Goal: Check status: Check status

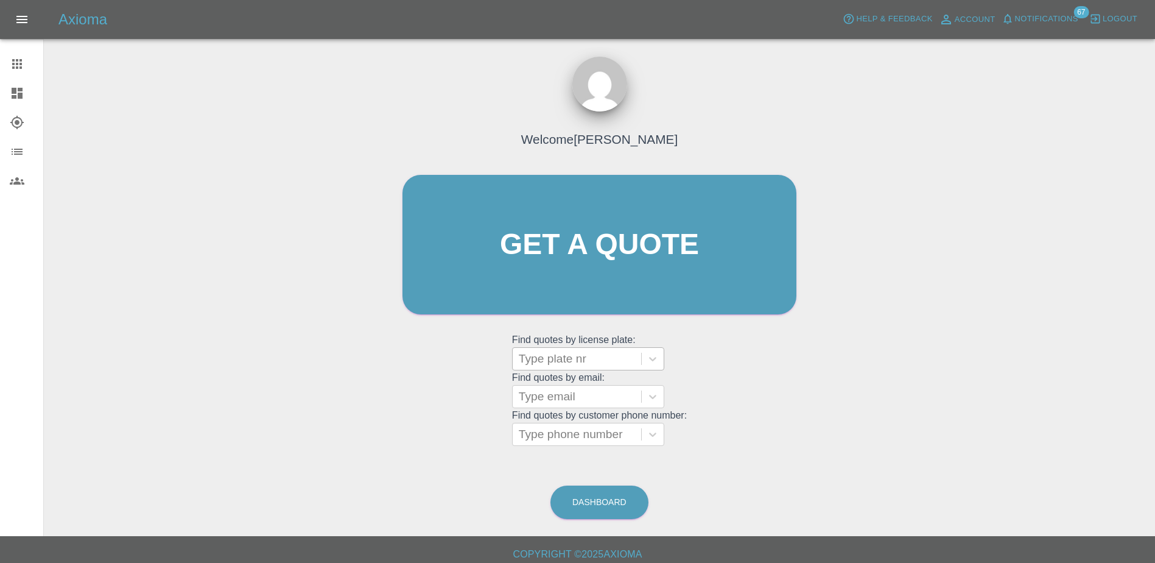
click at [530, 355] on div at bounding box center [577, 358] width 116 height 17
paste input "DT25UVL"
type input "DT25UVL"
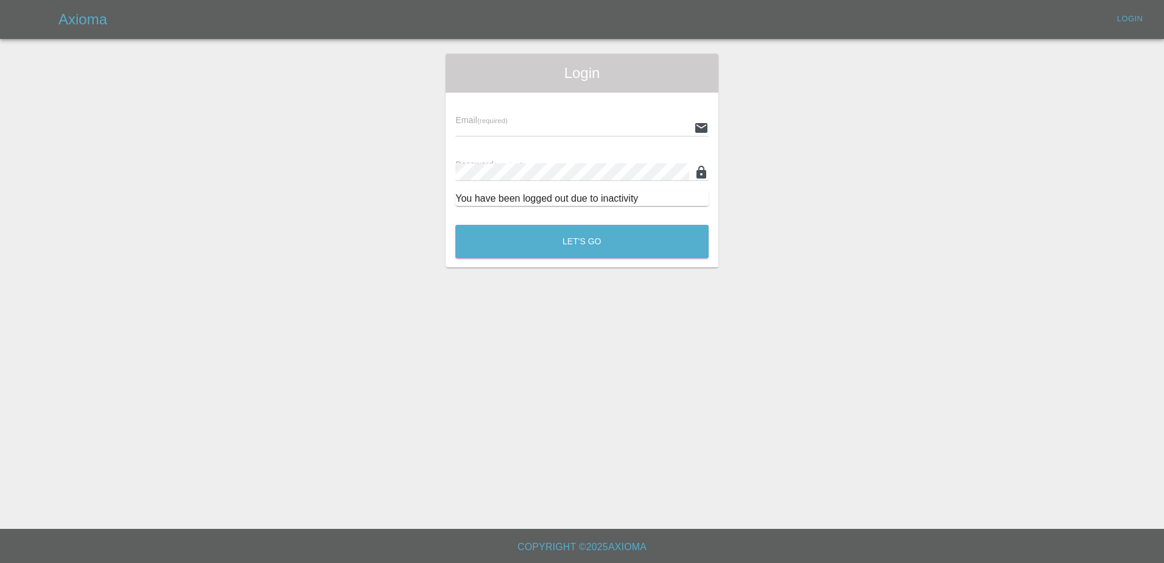
type input "[PERSON_NAME][EMAIL_ADDRESS][PERSON_NAME][DOMAIN_NAME]"
click at [543, 258] on button "Let's Go" at bounding box center [581, 241] width 253 height 33
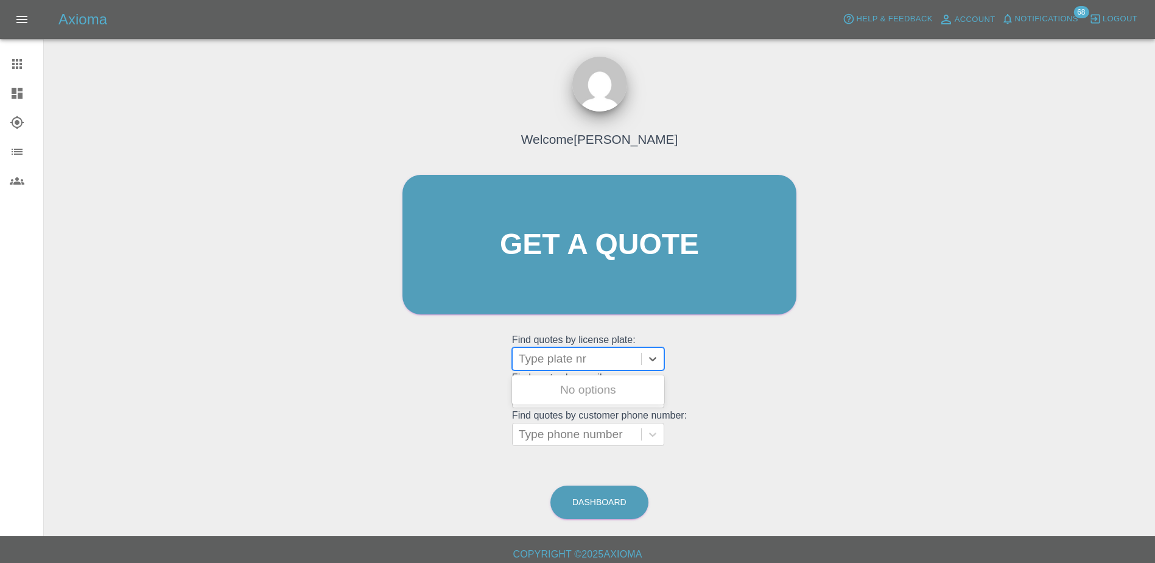
click at [553, 364] on div at bounding box center [577, 358] width 116 height 17
paste input "DT25UVL"
type input "DT25UVL"
click at [600, 384] on div "DT25UVL, Registered" at bounding box center [588, 390] width 152 height 24
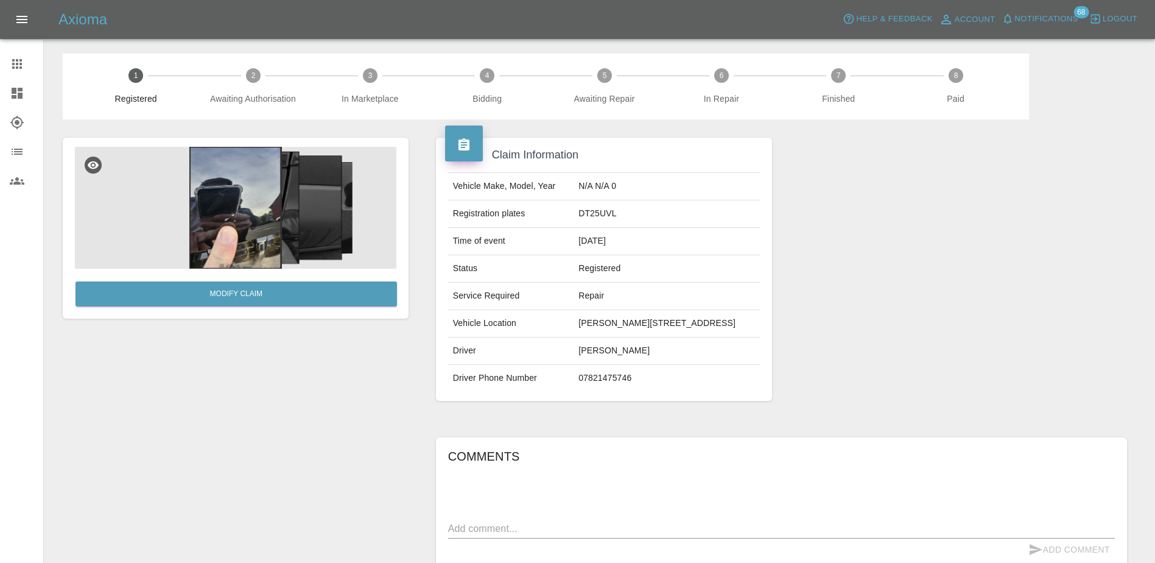
click at [233, 223] on img at bounding box center [235, 208] width 321 height 122
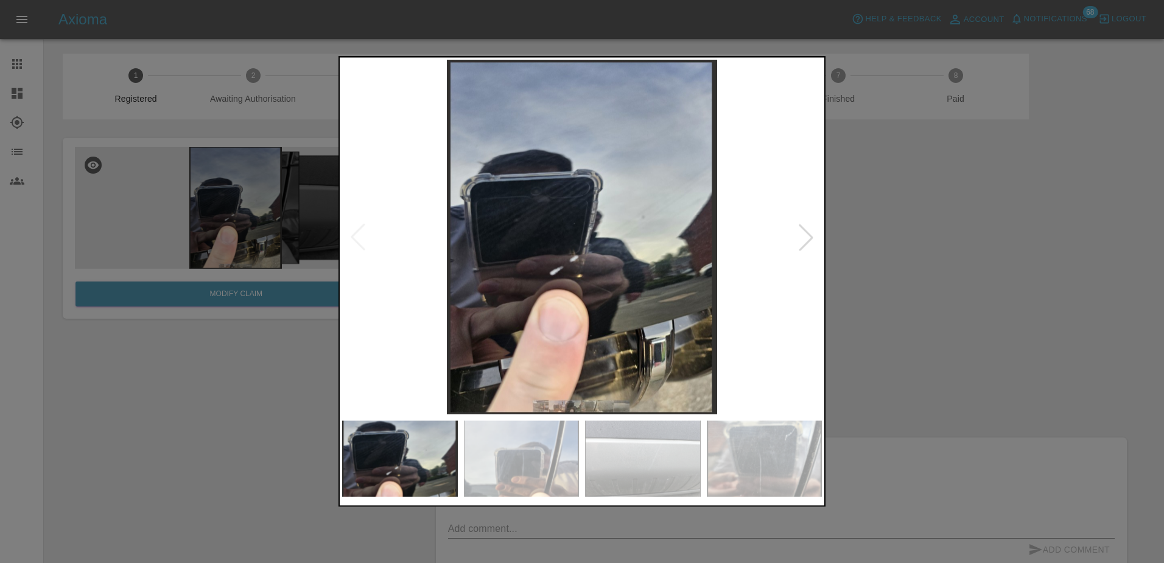
click at [785, 242] on img at bounding box center [582, 237] width 480 height 354
click at [793, 243] on div at bounding box center [806, 236] width 27 height 27
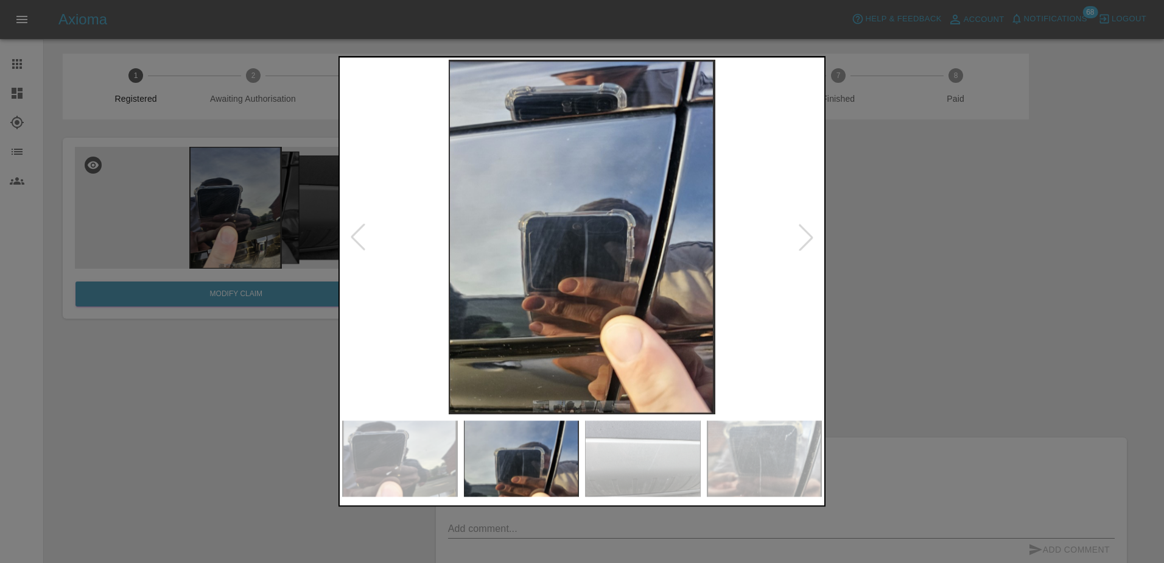
click at [793, 243] on div at bounding box center [806, 236] width 27 height 27
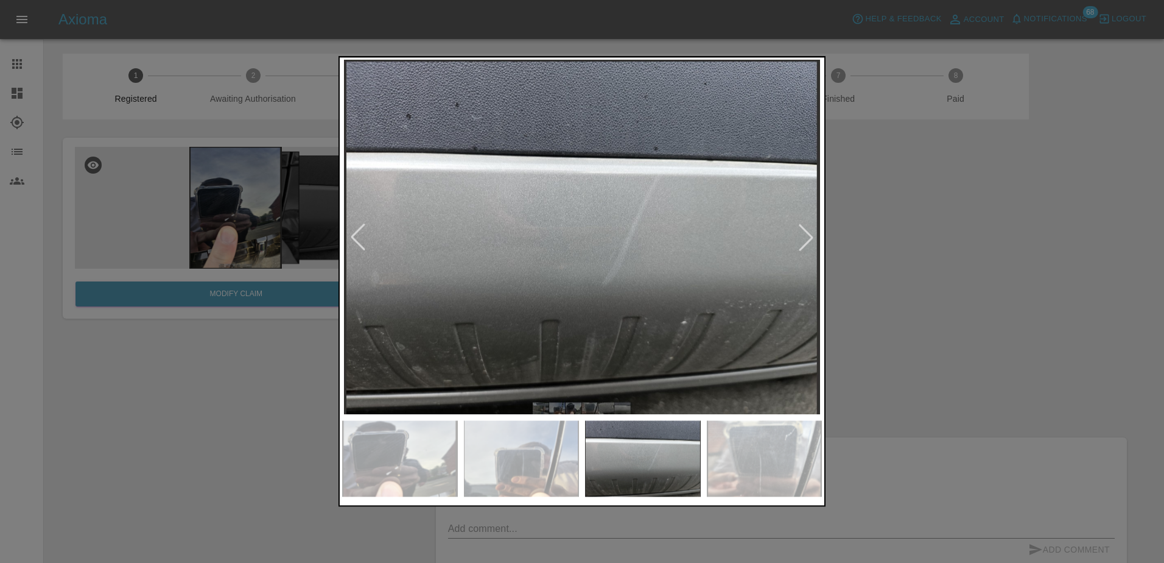
click at [793, 243] on div at bounding box center [806, 236] width 27 height 27
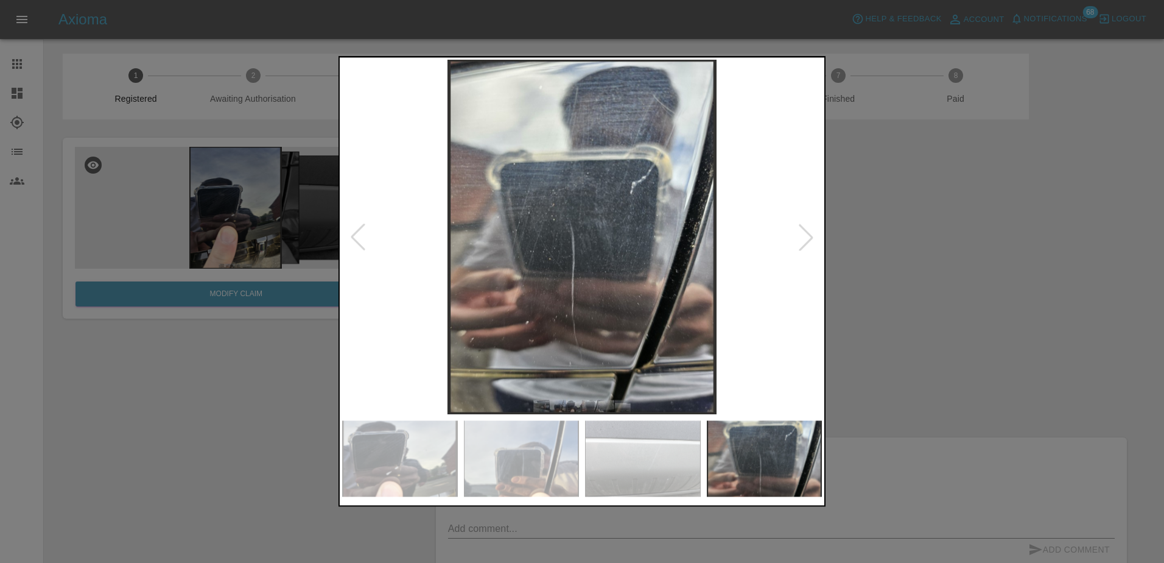
click at [793, 243] on div at bounding box center [806, 236] width 27 height 27
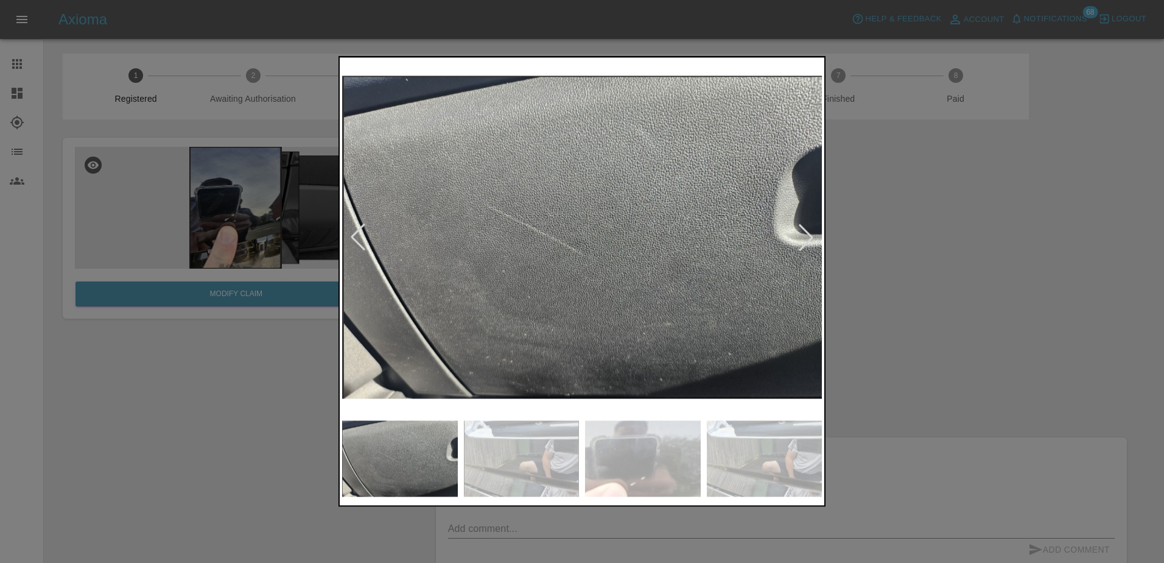
click at [793, 243] on div at bounding box center [806, 236] width 27 height 27
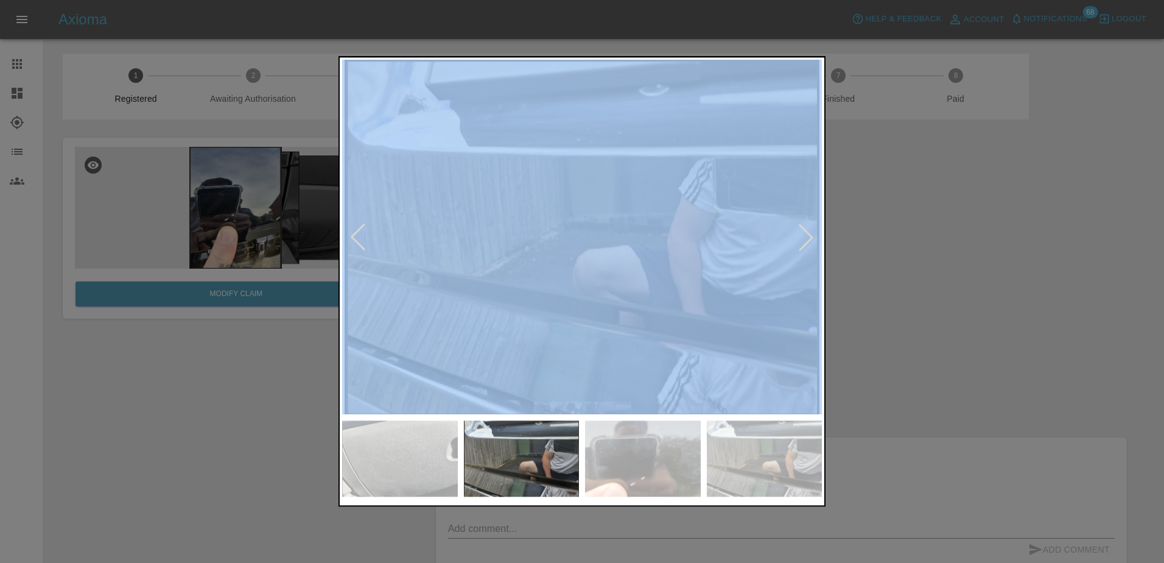
click at [793, 243] on div at bounding box center [806, 236] width 27 height 27
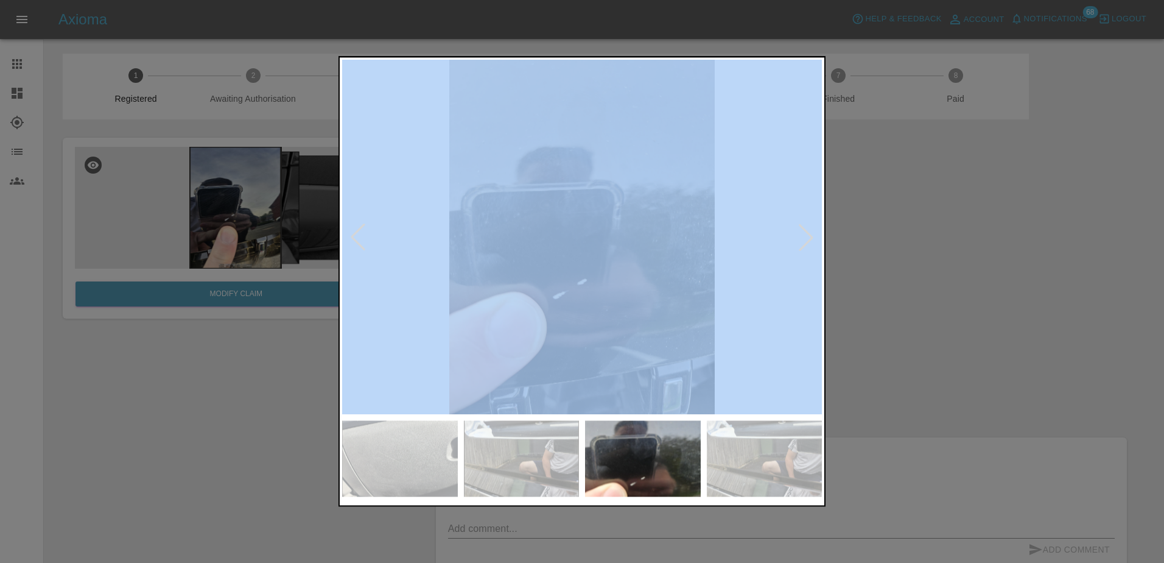
click at [793, 243] on div at bounding box center [806, 236] width 27 height 27
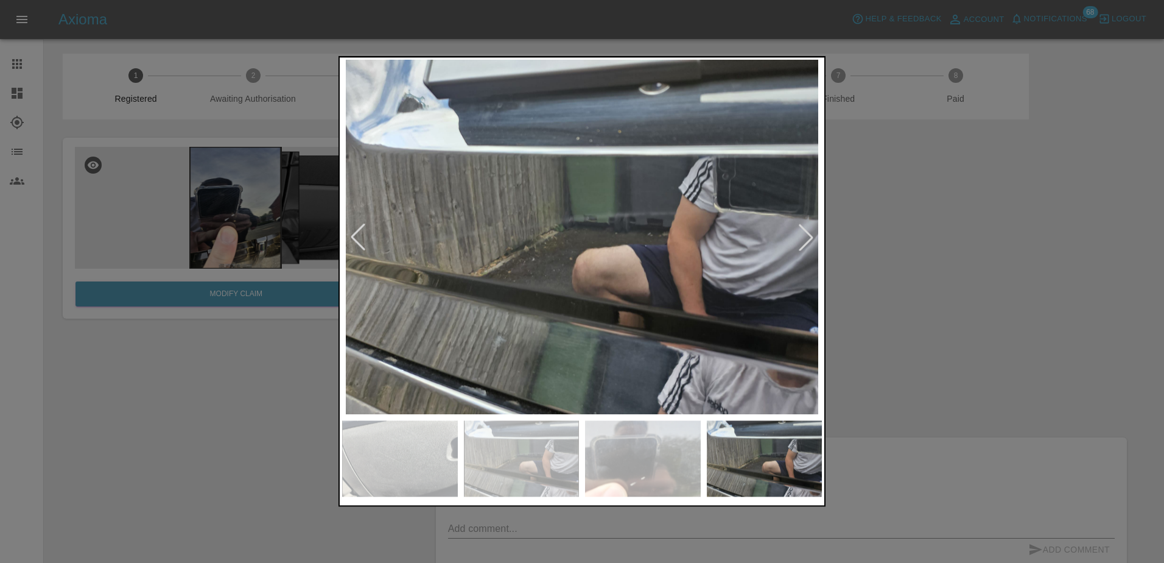
click at [358, 233] on div at bounding box center [358, 236] width 27 height 27
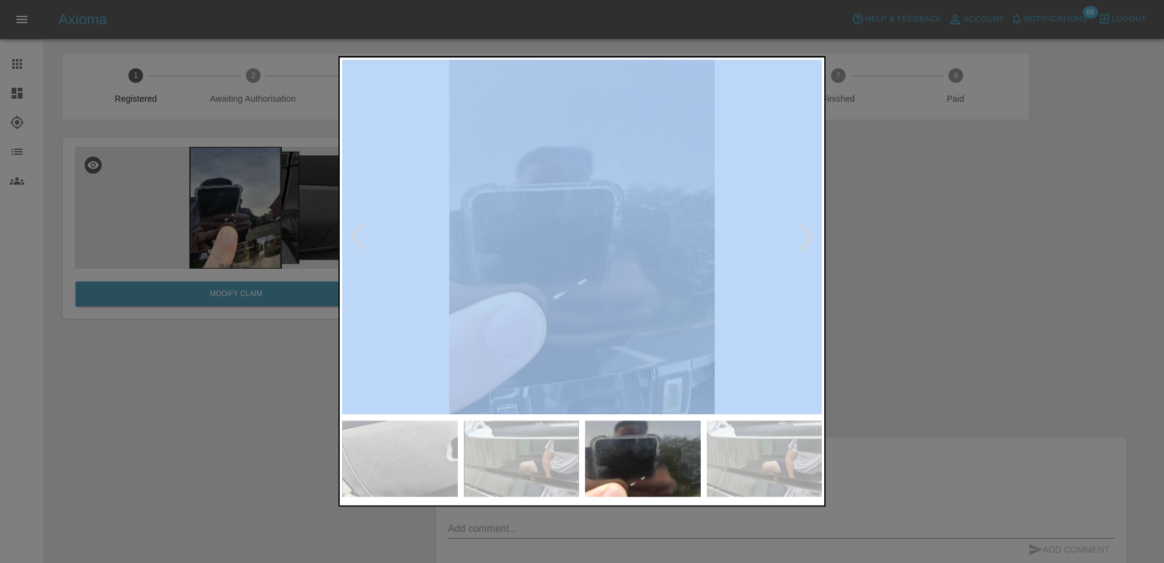
click at [358, 233] on div at bounding box center [358, 236] width 27 height 27
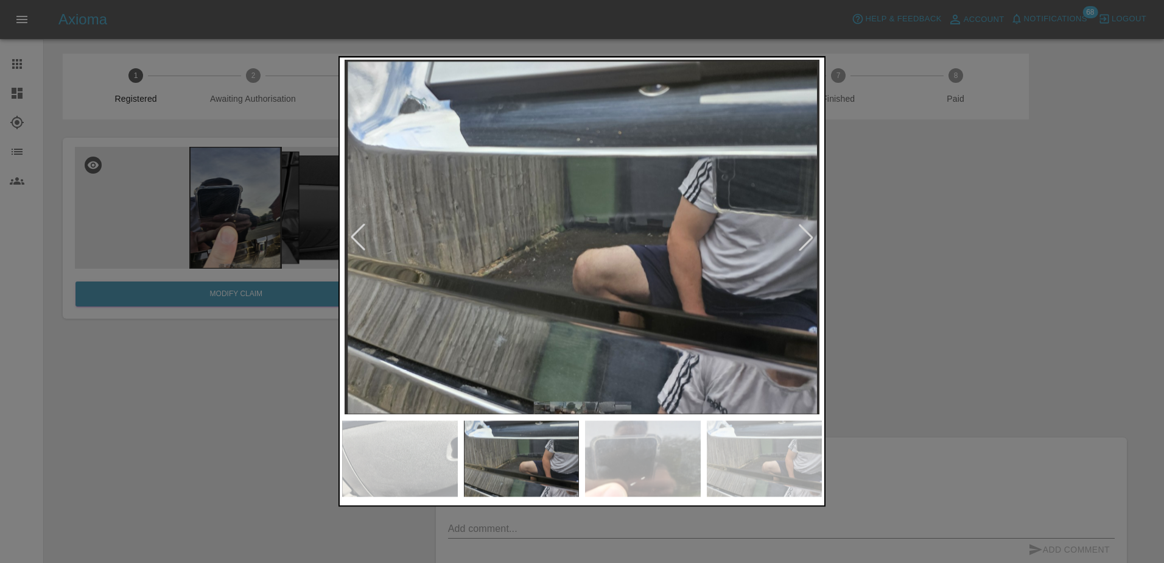
drag, startPoint x: 358, startPoint y: 233, endPoint x: 911, endPoint y: 301, distance: 557.7
click at [911, 301] on div at bounding box center [582, 281] width 1164 height 563
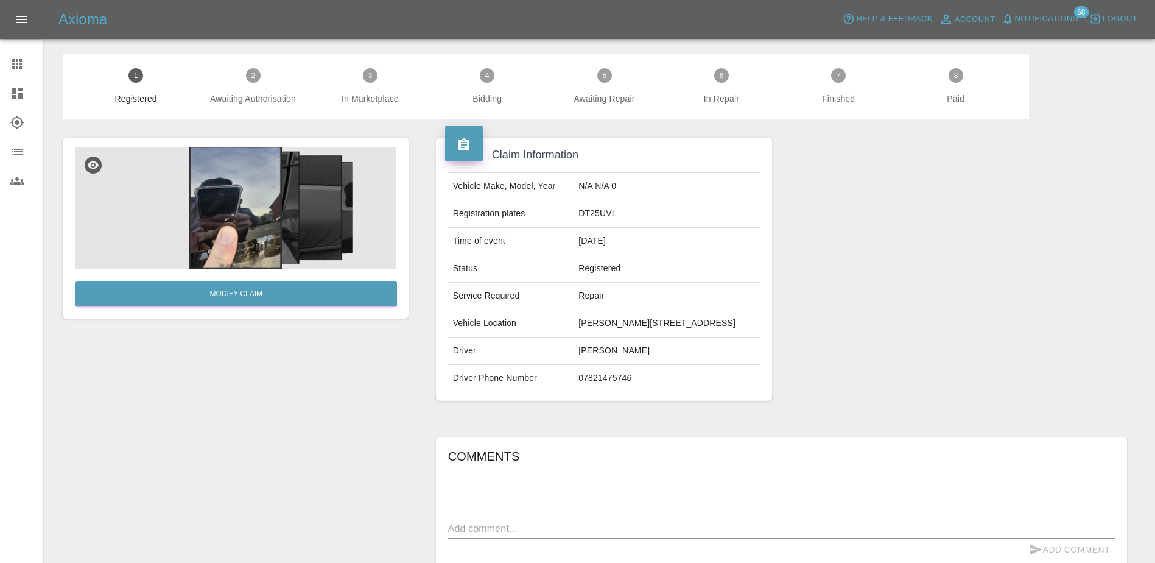
click at [245, 202] on img at bounding box center [235, 208] width 321 height 122
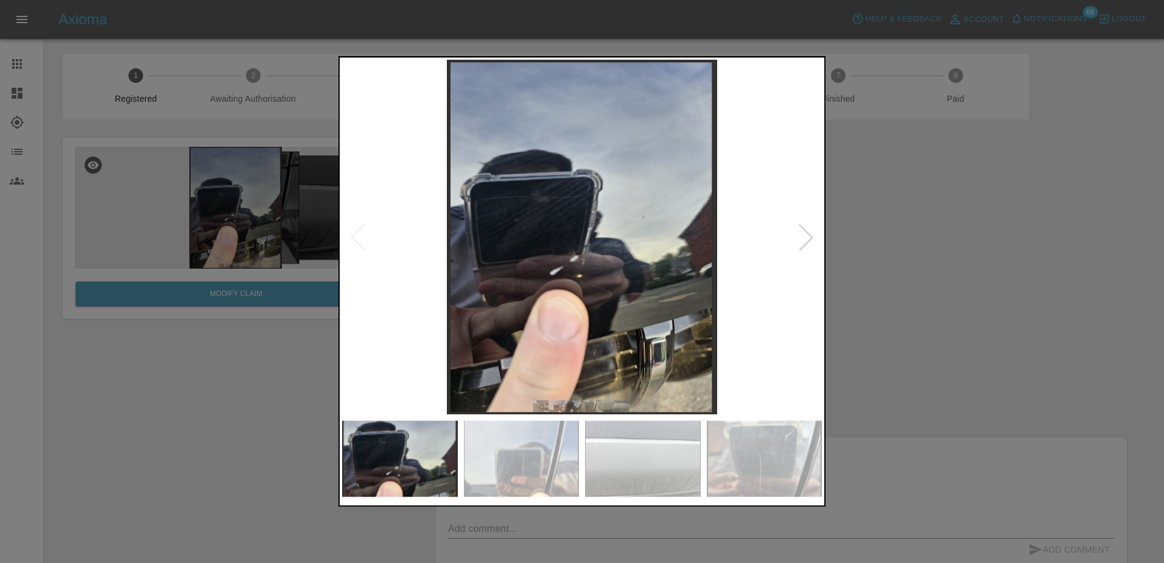
click at [798, 343] on img at bounding box center [582, 237] width 480 height 354
click at [891, 328] on div at bounding box center [582, 281] width 1164 height 563
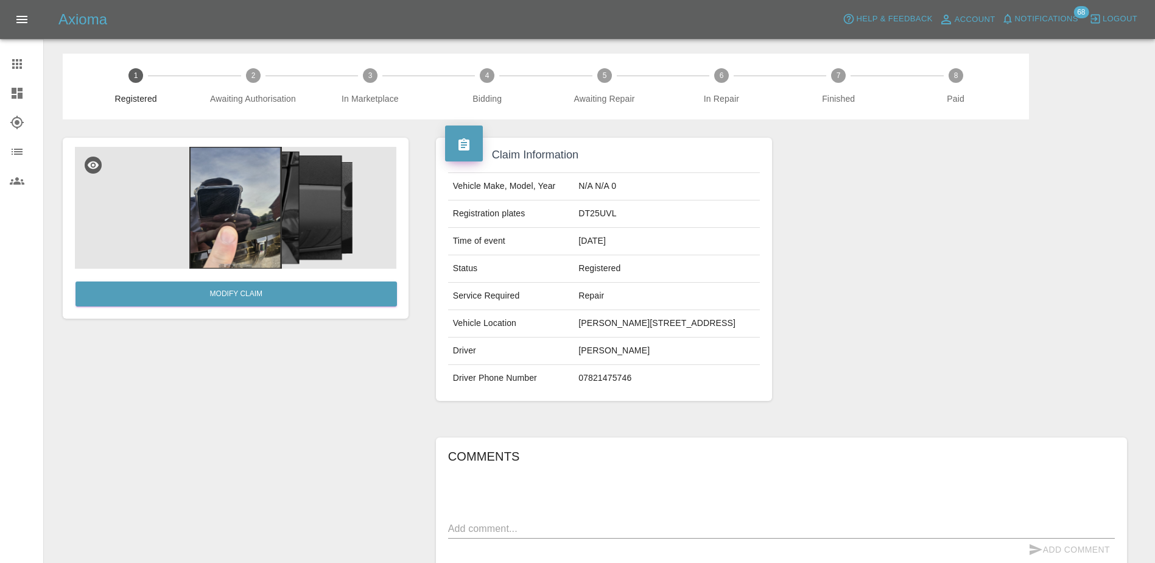
click at [273, 193] on img at bounding box center [235, 208] width 321 height 122
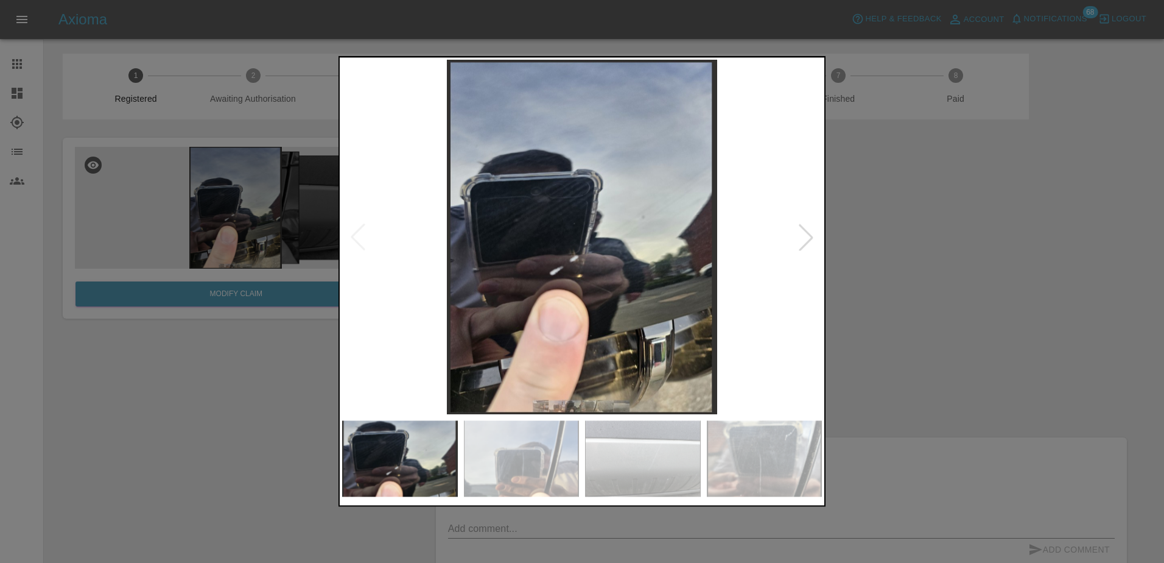
click at [802, 244] on div at bounding box center [806, 236] width 27 height 27
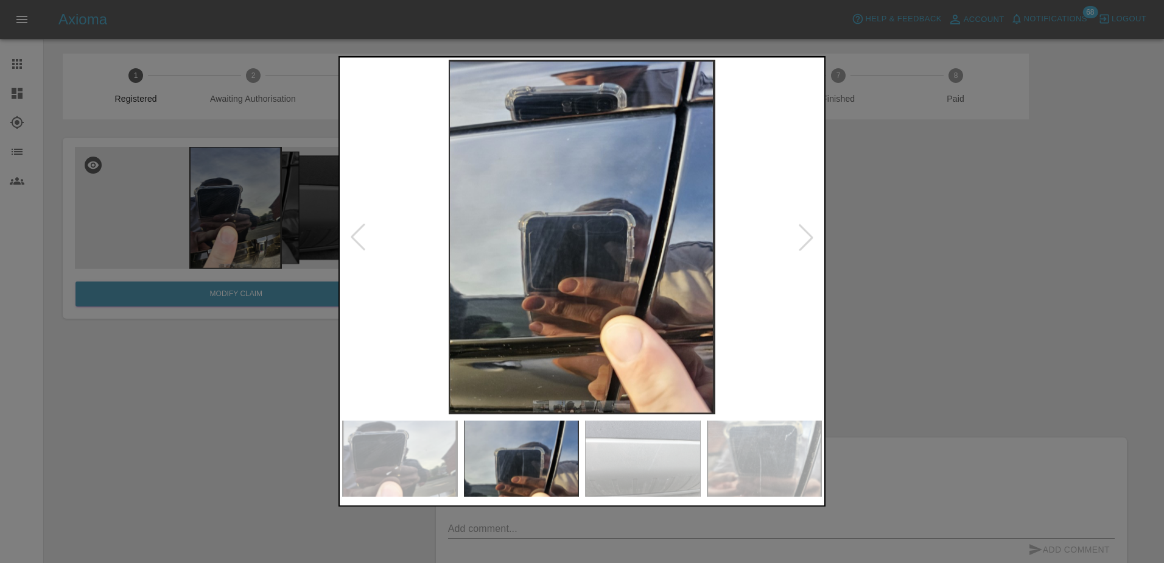
click at [802, 244] on div at bounding box center [806, 236] width 27 height 27
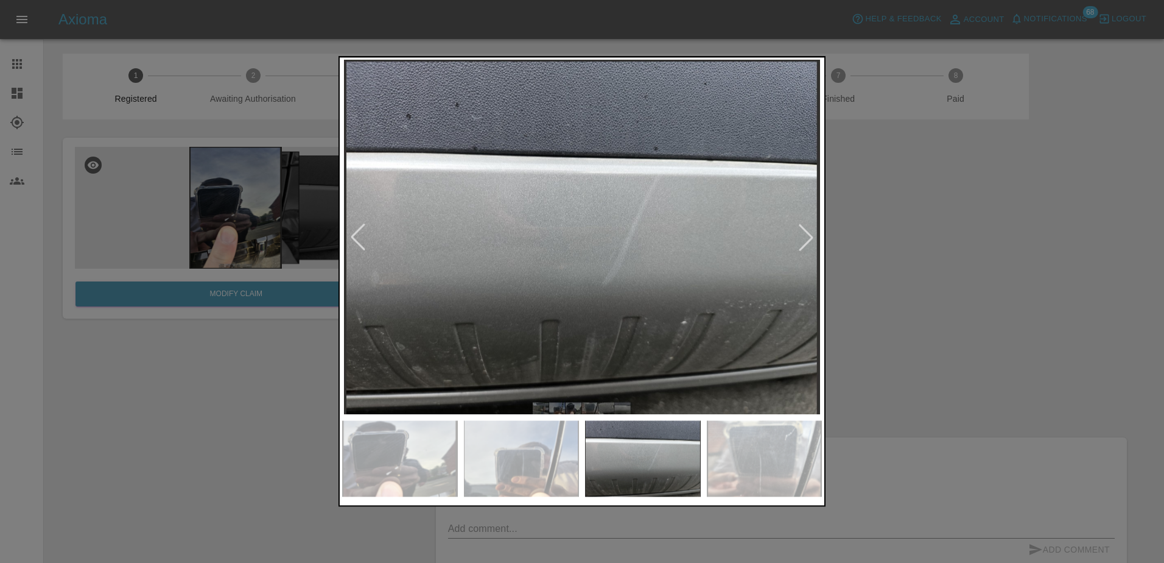
click at [802, 244] on div at bounding box center [806, 236] width 27 height 27
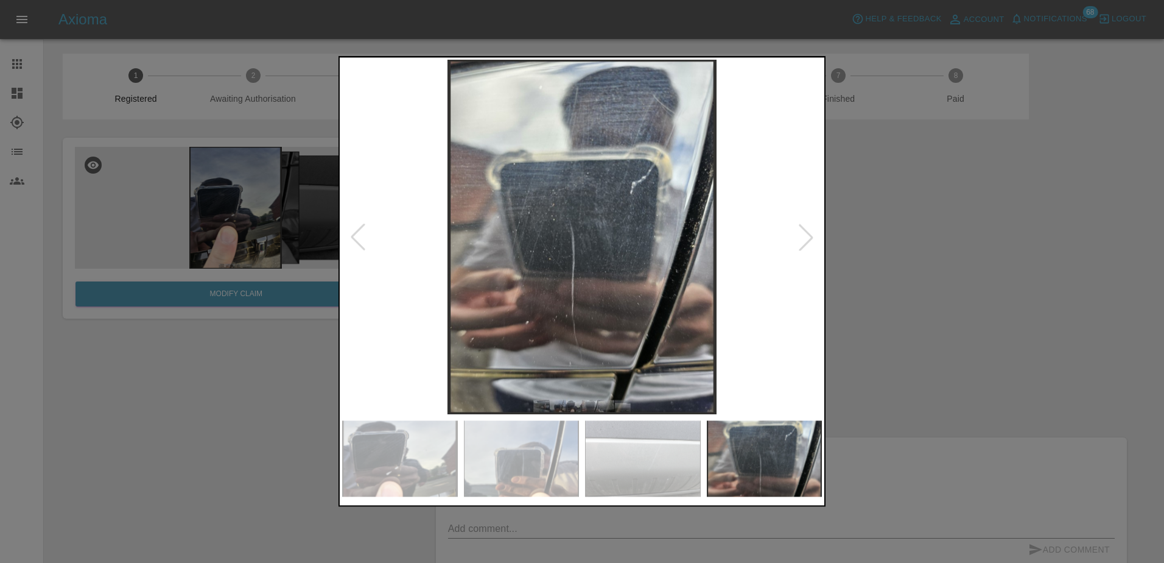
click at [363, 249] on div at bounding box center [358, 236] width 27 height 27
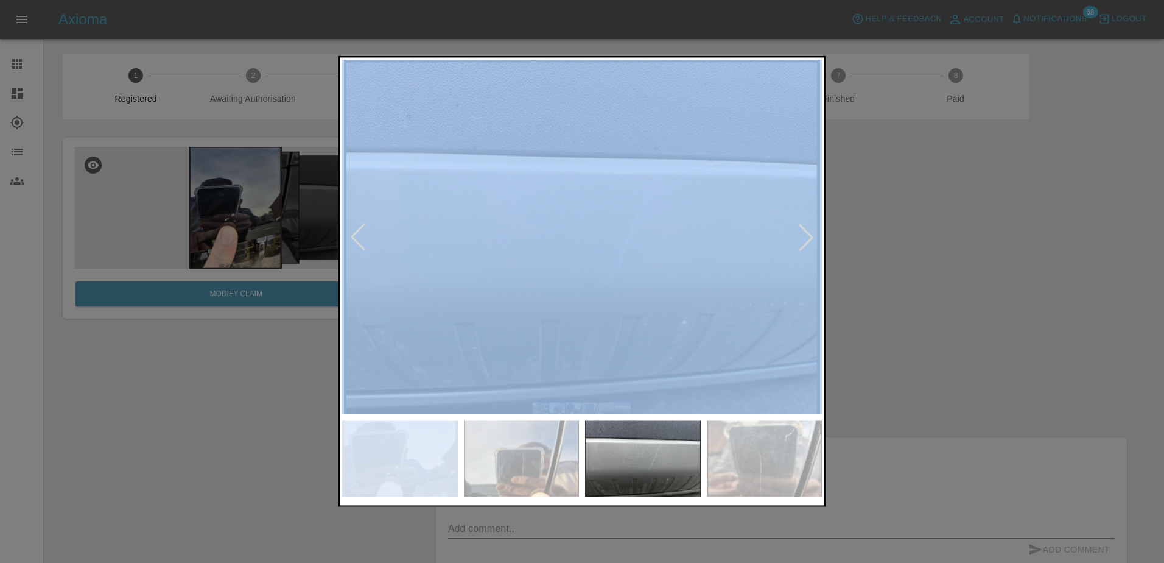
click at [363, 249] on div at bounding box center [358, 236] width 27 height 27
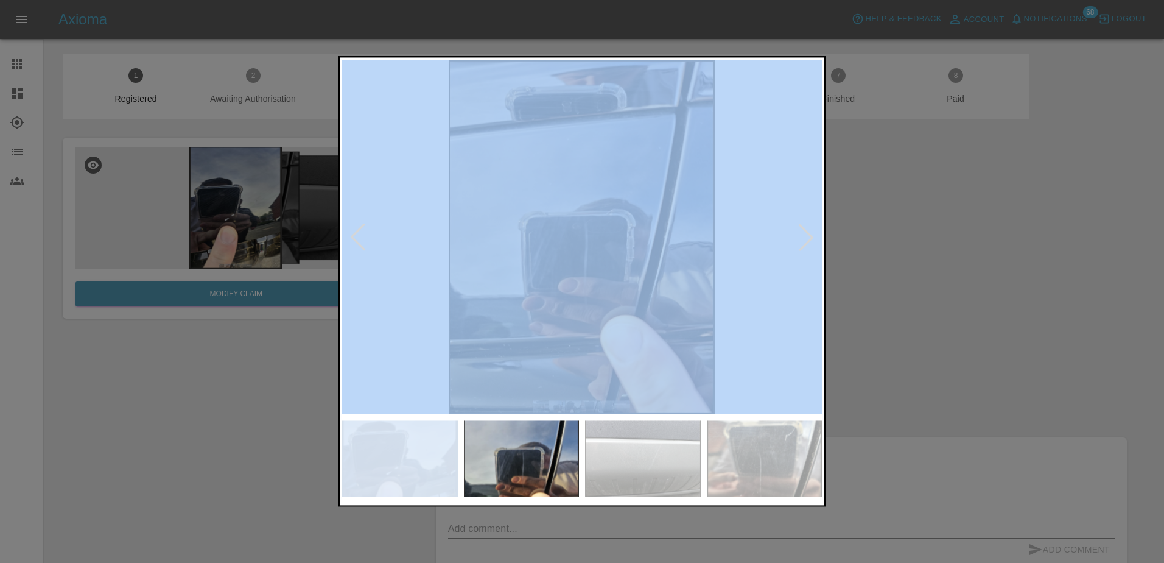
click at [363, 249] on div at bounding box center [358, 236] width 27 height 27
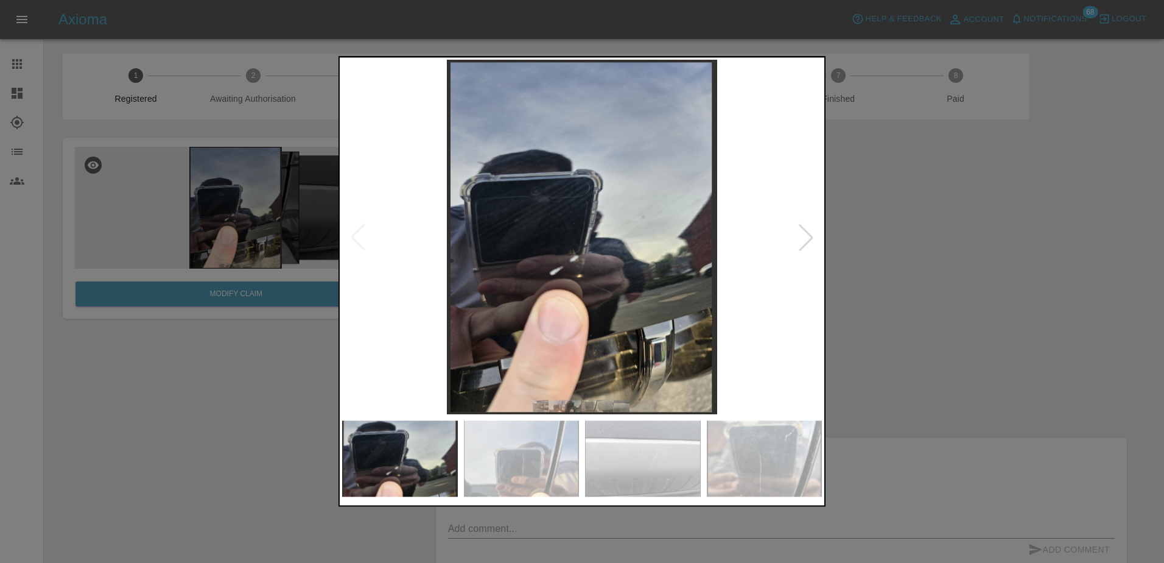
drag, startPoint x: 1164, startPoint y: 546, endPoint x: 1218, endPoint y: 406, distance: 150.4
click at [804, 248] on div at bounding box center [806, 236] width 27 height 27
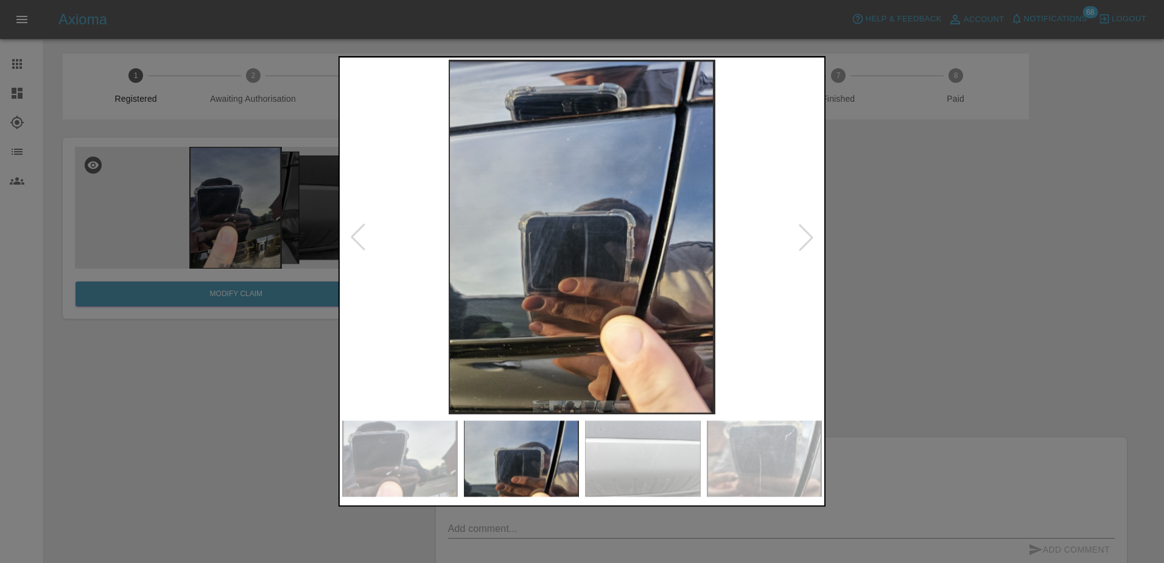
click at [804, 248] on div at bounding box center [806, 236] width 27 height 27
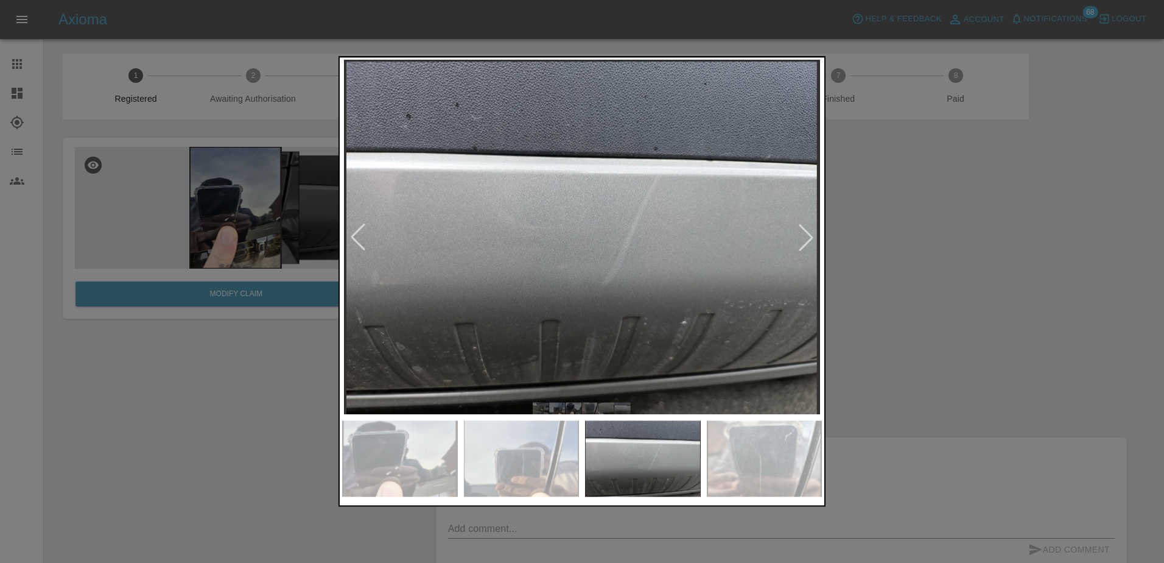
click at [804, 248] on div at bounding box center [806, 236] width 27 height 27
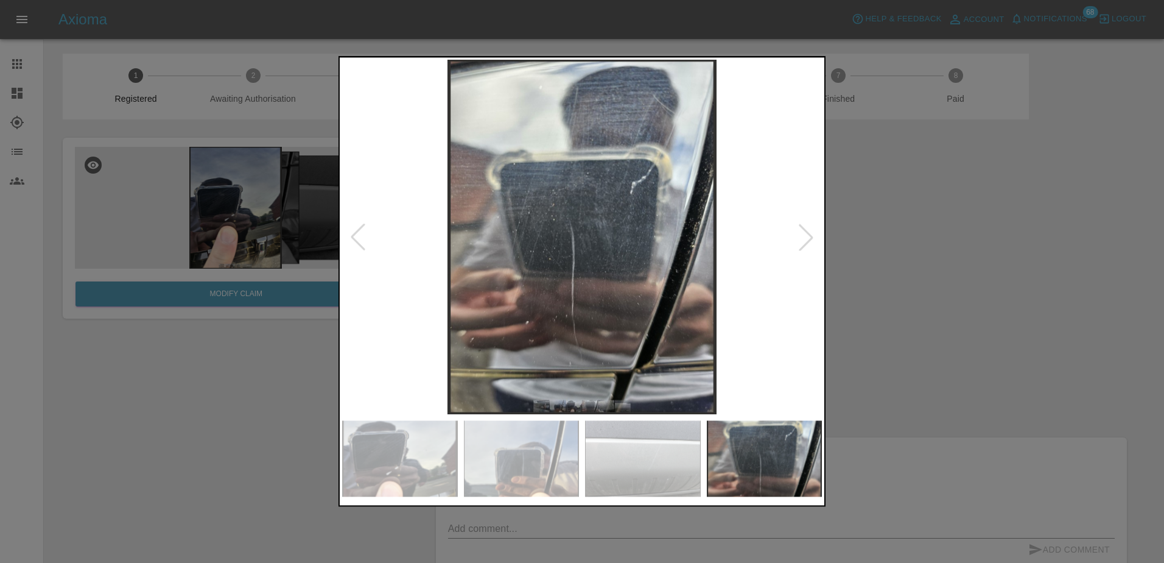
click at [921, 276] on div at bounding box center [582, 281] width 1164 height 563
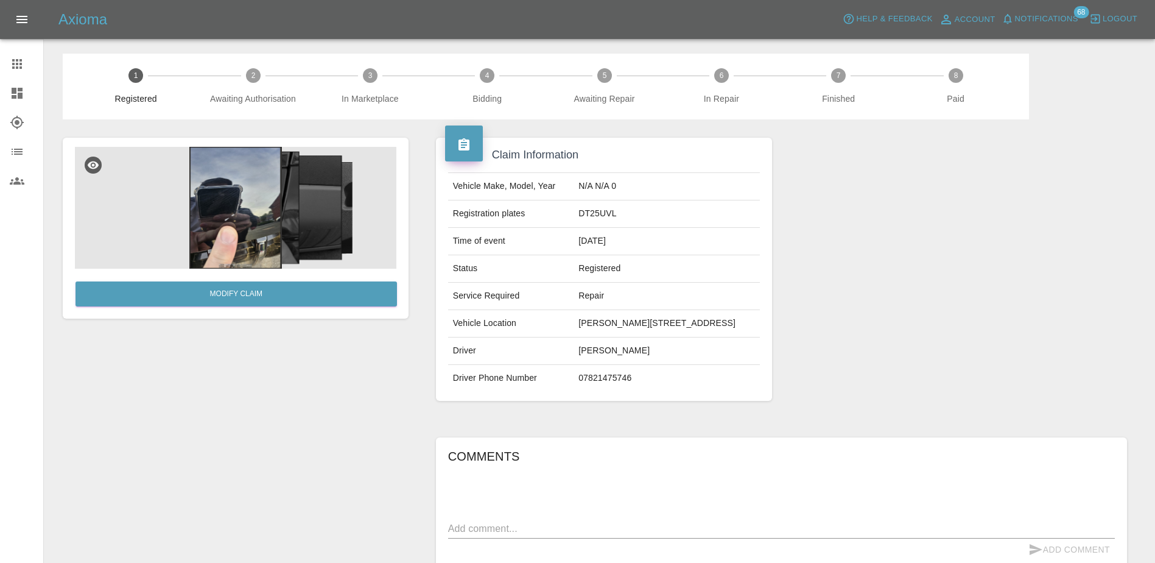
click at [227, 181] on img at bounding box center [235, 208] width 321 height 122
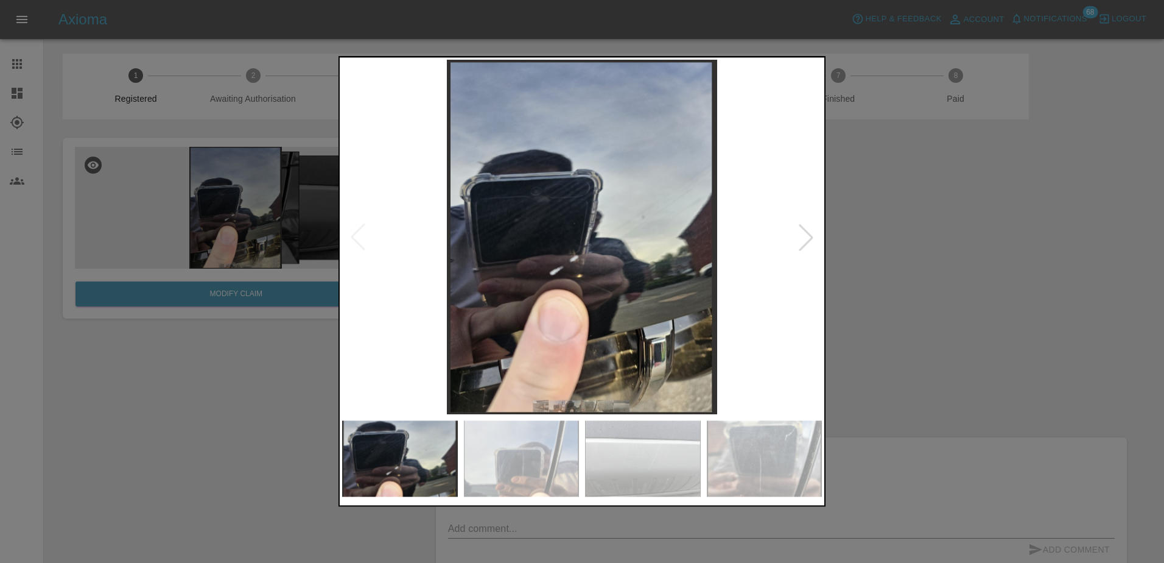
click at [827, 261] on div at bounding box center [582, 281] width 1164 height 563
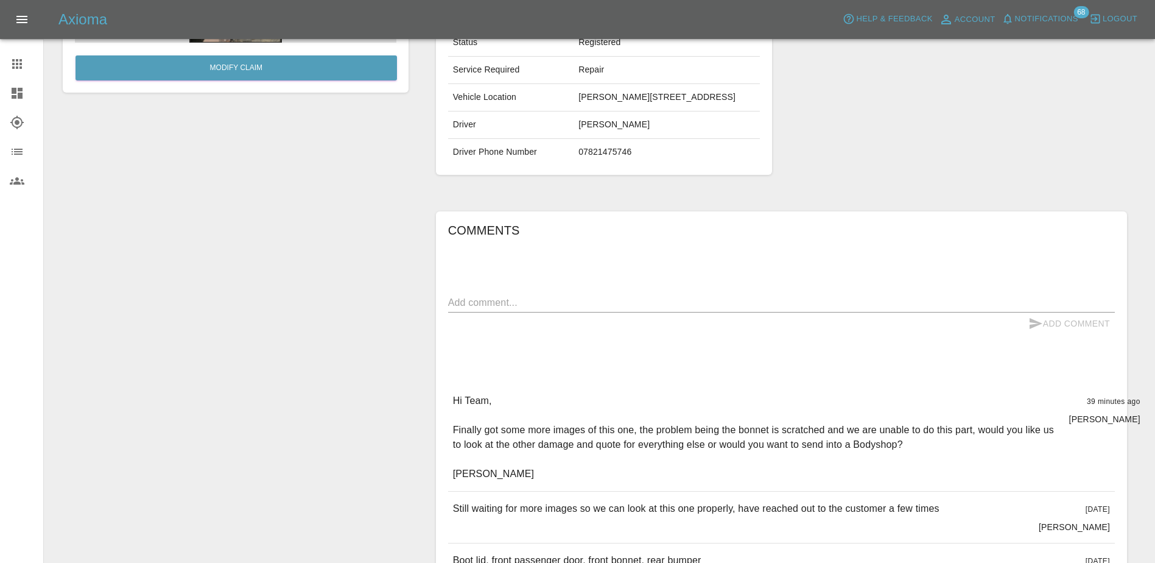
scroll to position [379, 0]
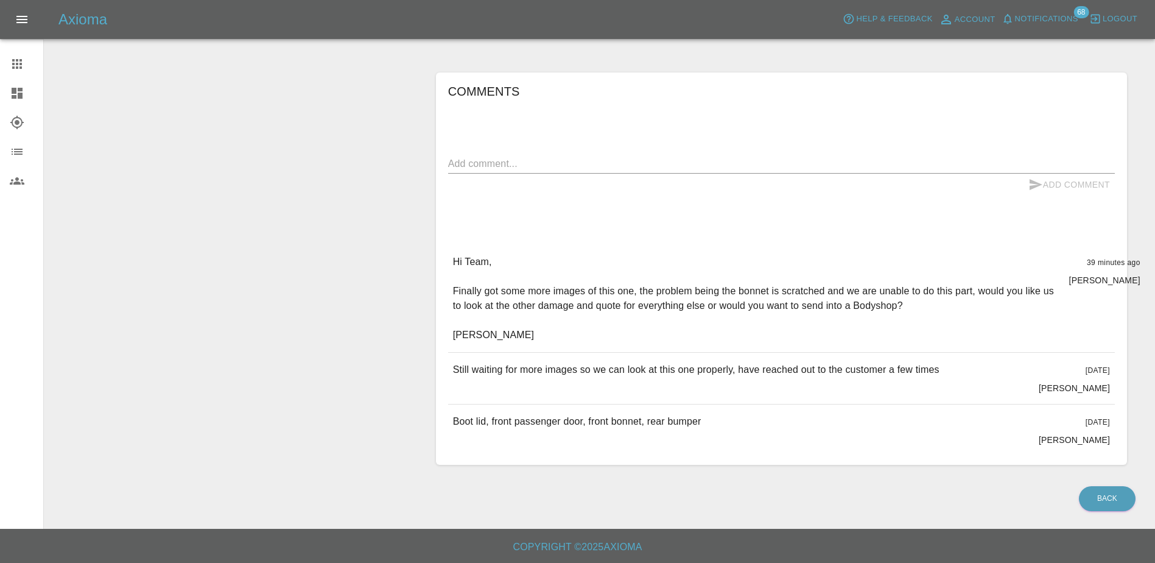
drag, startPoint x: 829, startPoint y: 273, endPoint x: 731, endPoint y: 266, distance: 97.7
click at [731, 266] on p "Hi Team, Finally got some more images of this one, the problem being the bonnet…" at bounding box center [756, 299] width 606 height 88
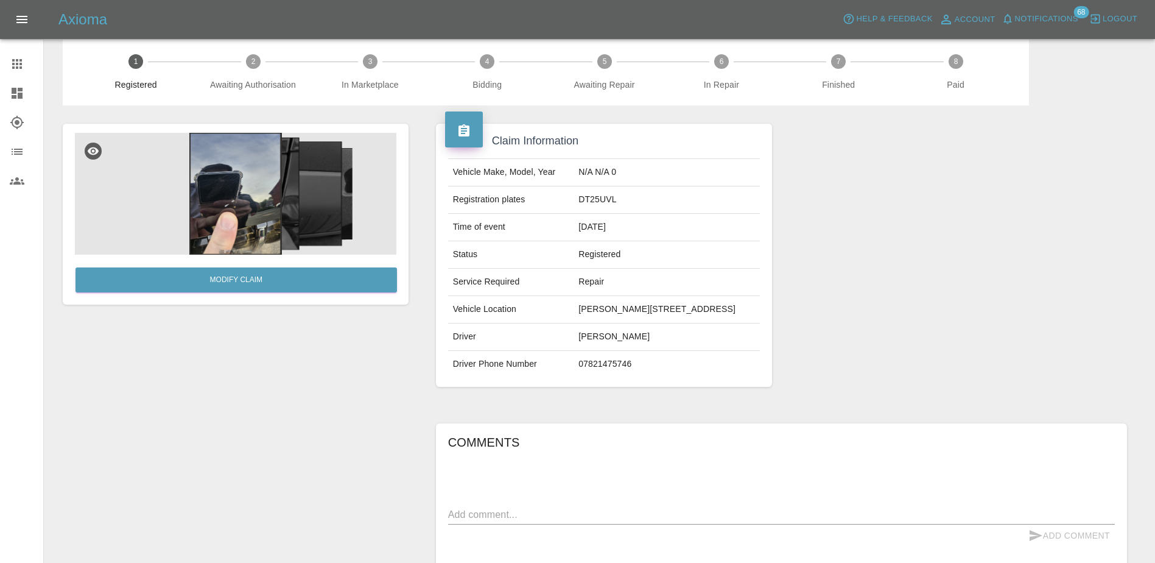
scroll to position [0, 0]
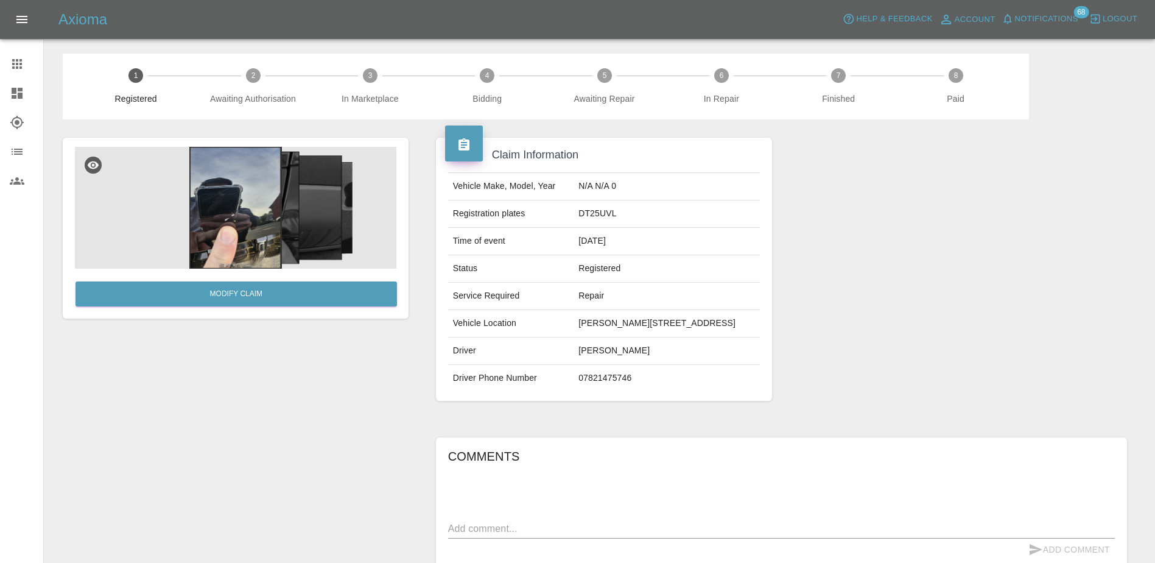
click at [231, 178] on img at bounding box center [235, 208] width 321 height 122
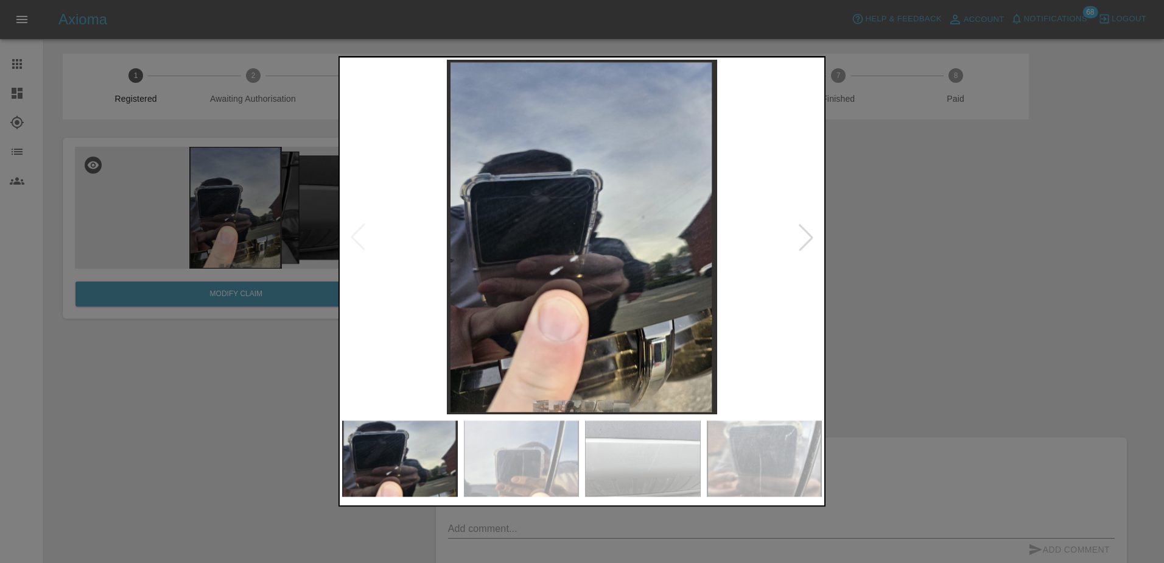
click at [804, 244] on div at bounding box center [806, 236] width 27 height 27
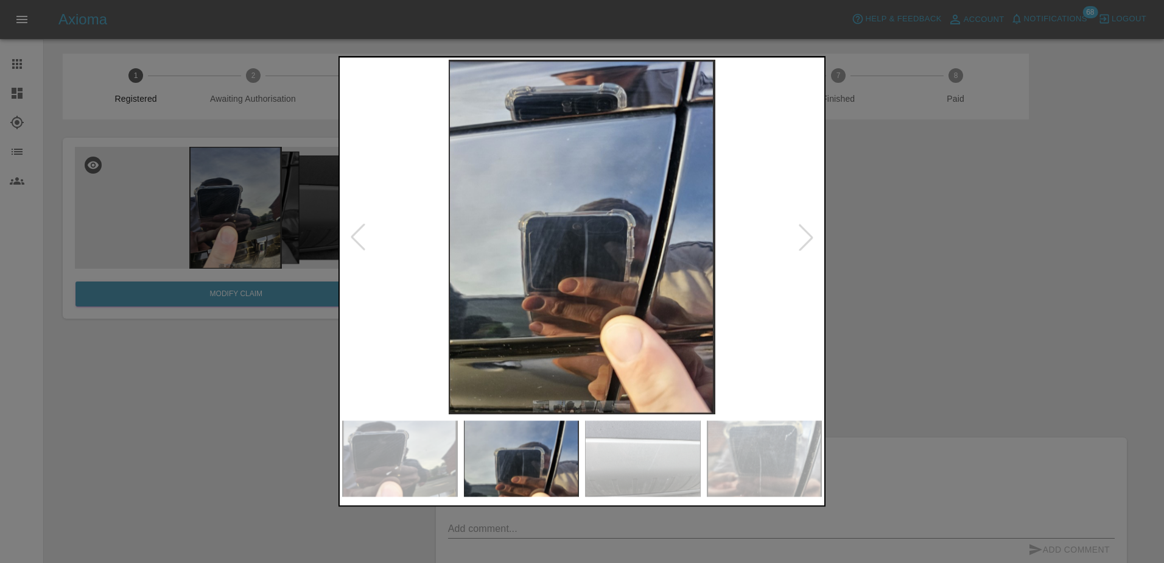
click at [804, 244] on div at bounding box center [806, 236] width 27 height 27
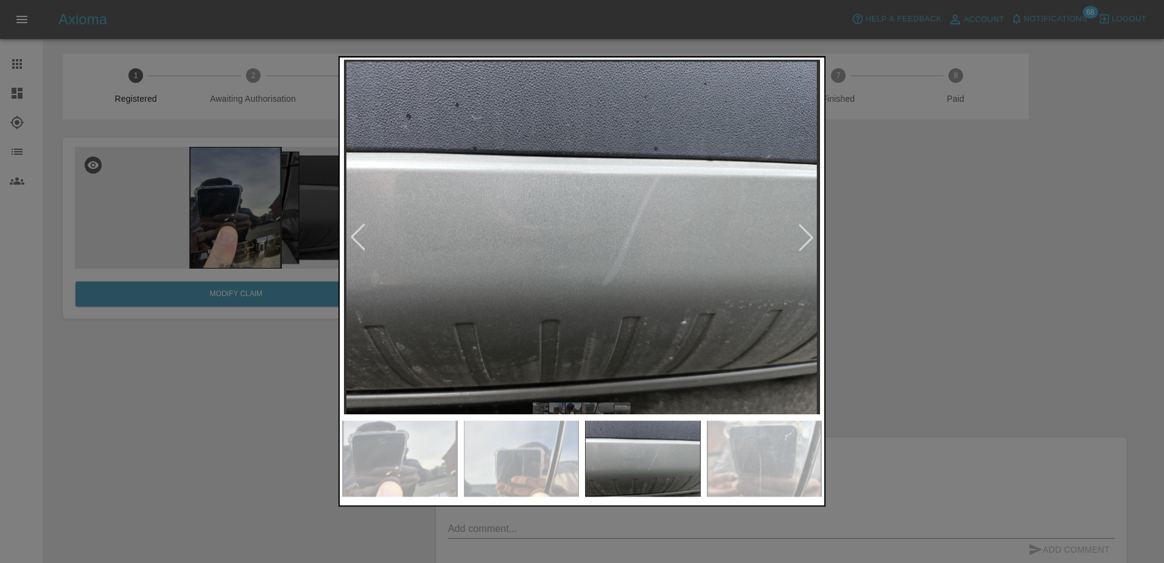
click at [804, 244] on div at bounding box center [806, 236] width 27 height 27
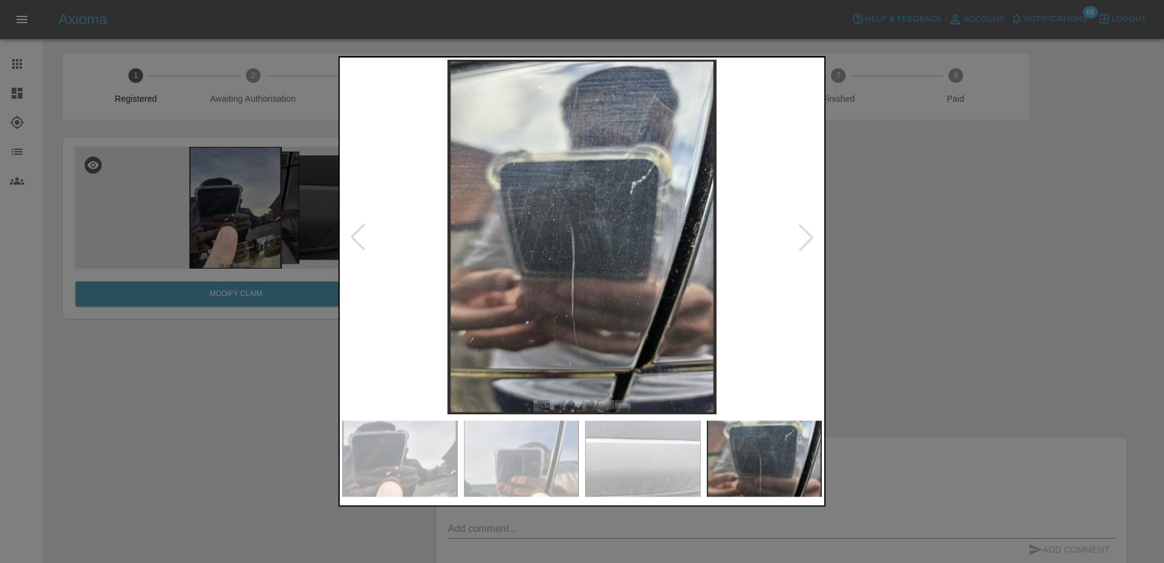
click at [377, 226] on img at bounding box center [582, 237] width 480 height 354
click at [373, 230] on img at bounding box center [582, 237] width 480 height 354
click at [357, 237] on div at bounding box center [358, 236] width 27 height 27
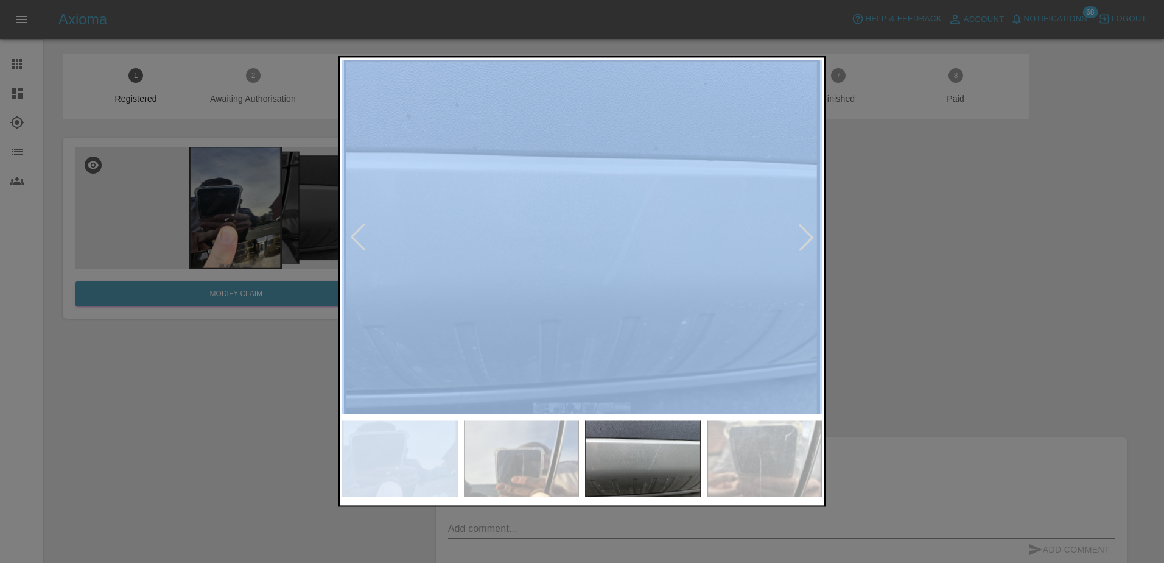
click at [357, 237] on div at bounding box center [358, 236] width 27 height 27
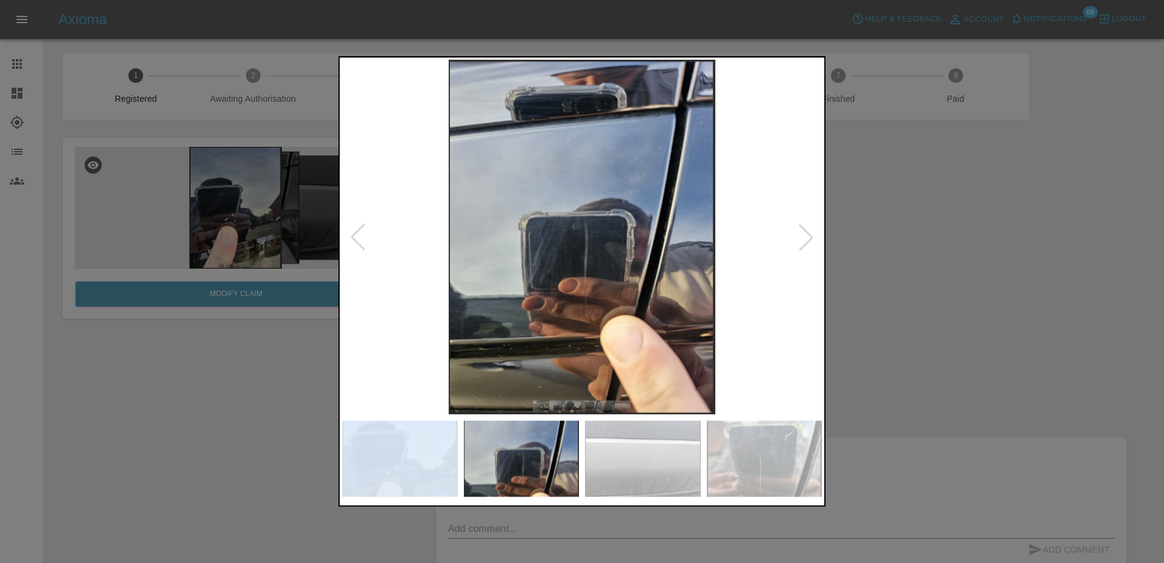
click at [357, 237] on div at bounding box center [358, 236] width 27 height 27
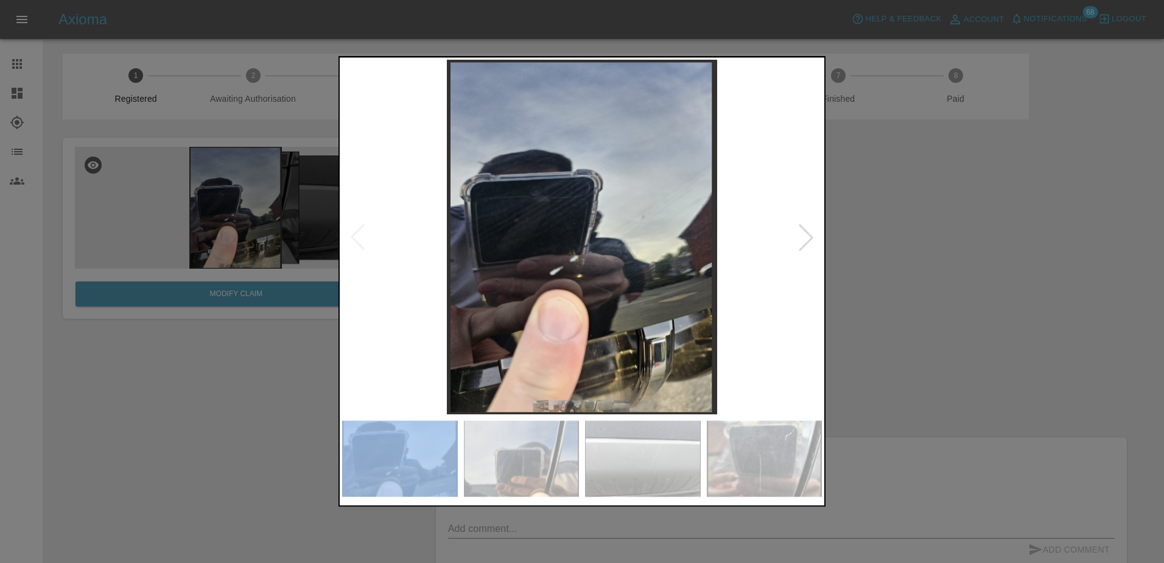
click at [921, 278] on div at bounding box center [582, 281] width 1164 height 563
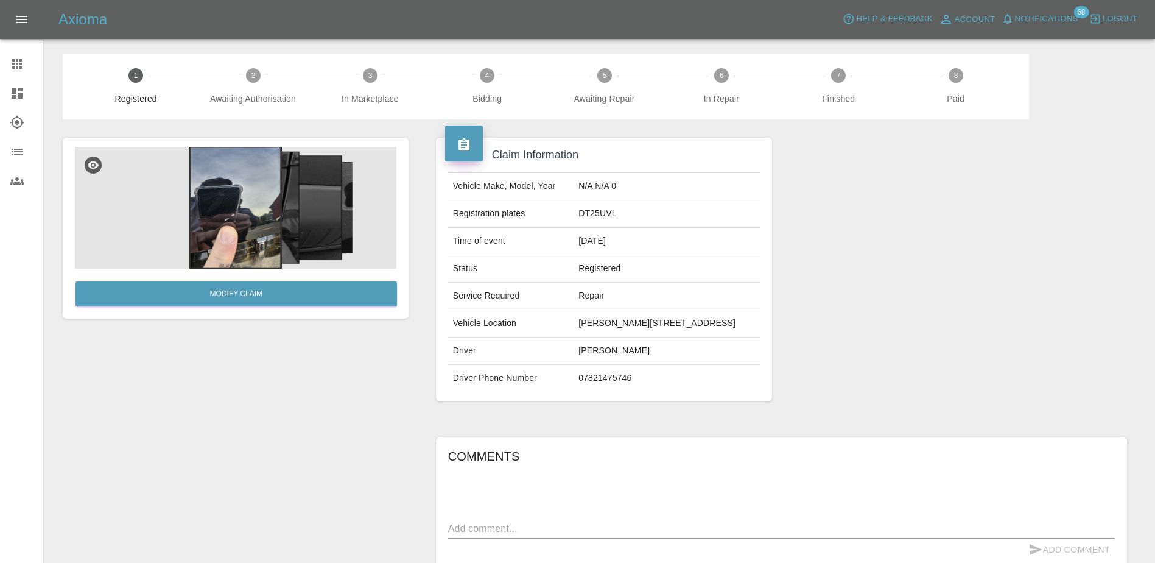
click at [697, 205] on td "DT25UVL" at bounding box center [667, 213] width 186 height 27
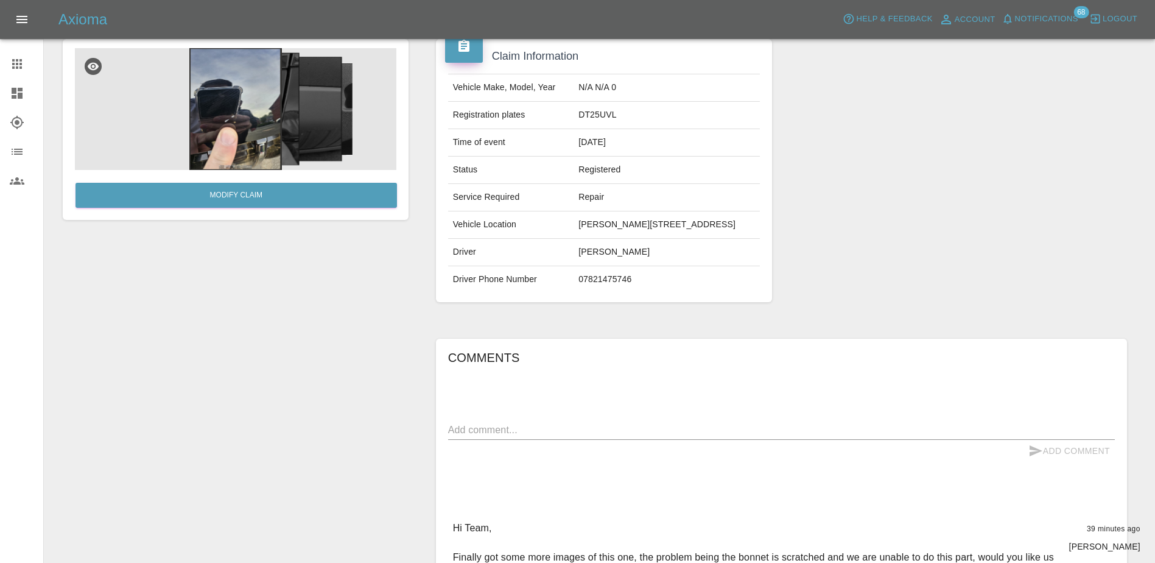
scroll to position [61, 0]
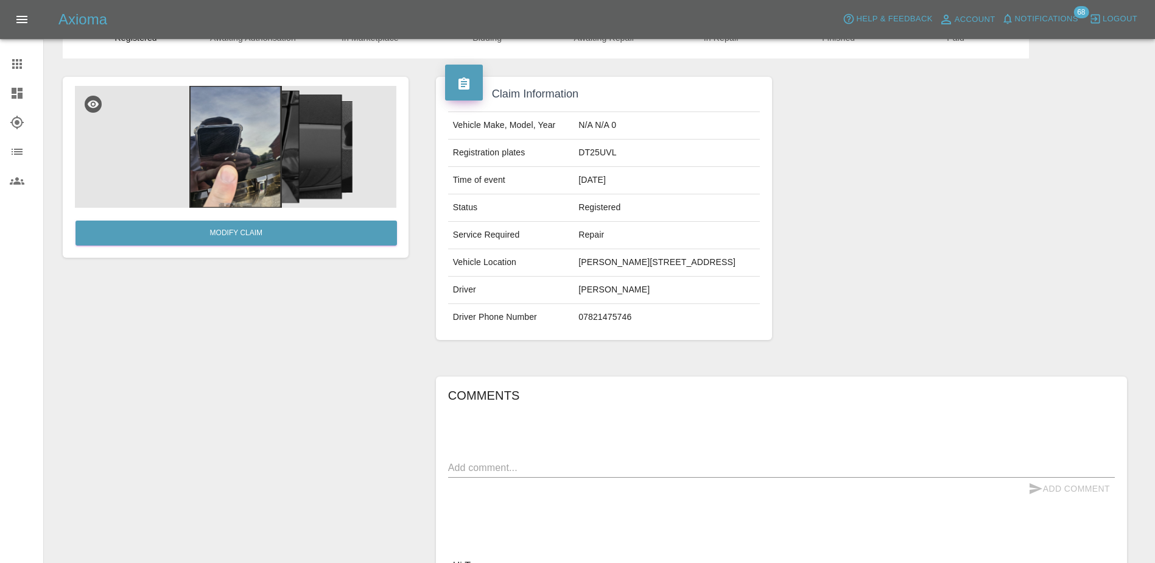
click at [584, 157] on td "DT25UVL" at bounding box center [667, 152] width 186 height 27
copy td "DT25UVL"
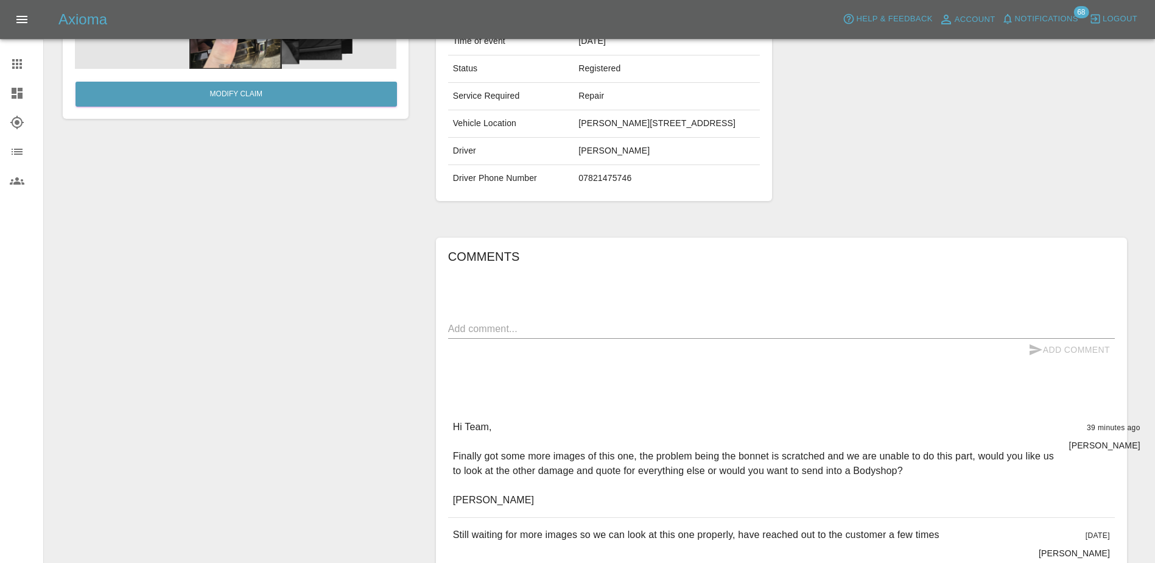
scroll to position [183, 0]
